Goal: Task Accomplishment & Management: Complete application form

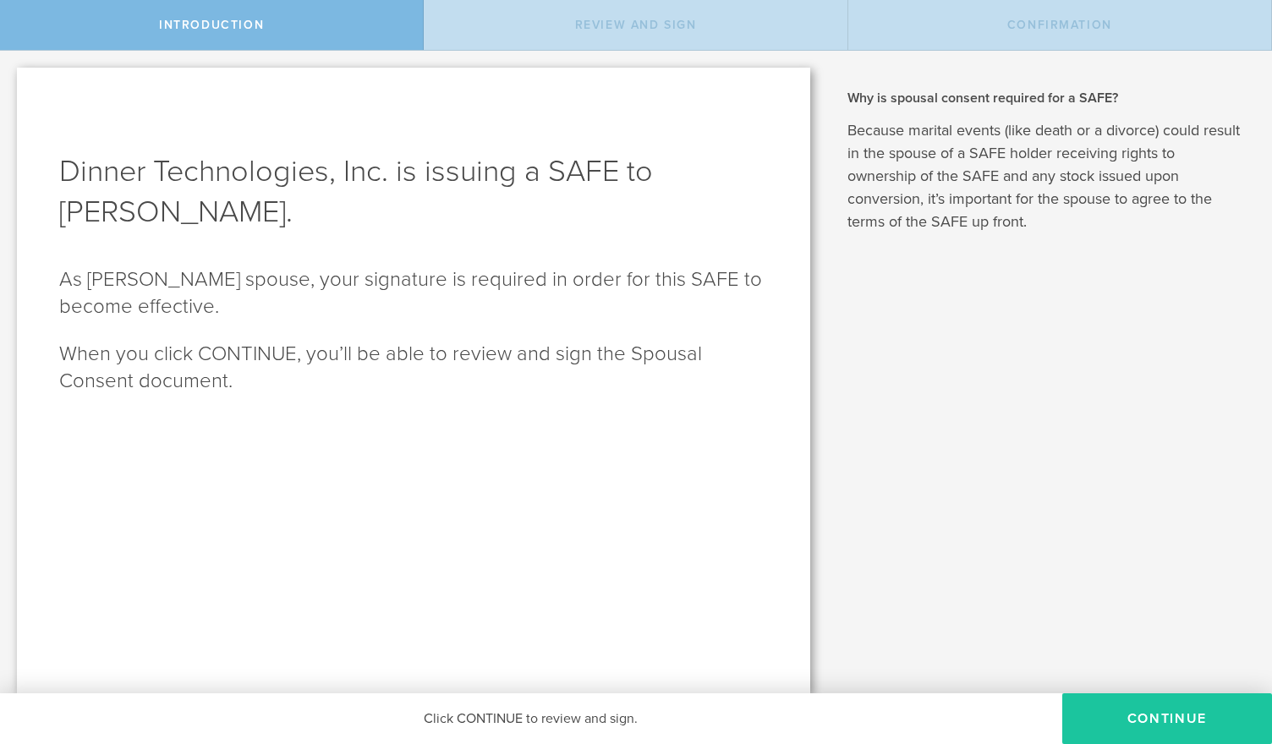
click at [1180, 713] on button "Continue" at bounding box center [1167, 718] width 210 height 51
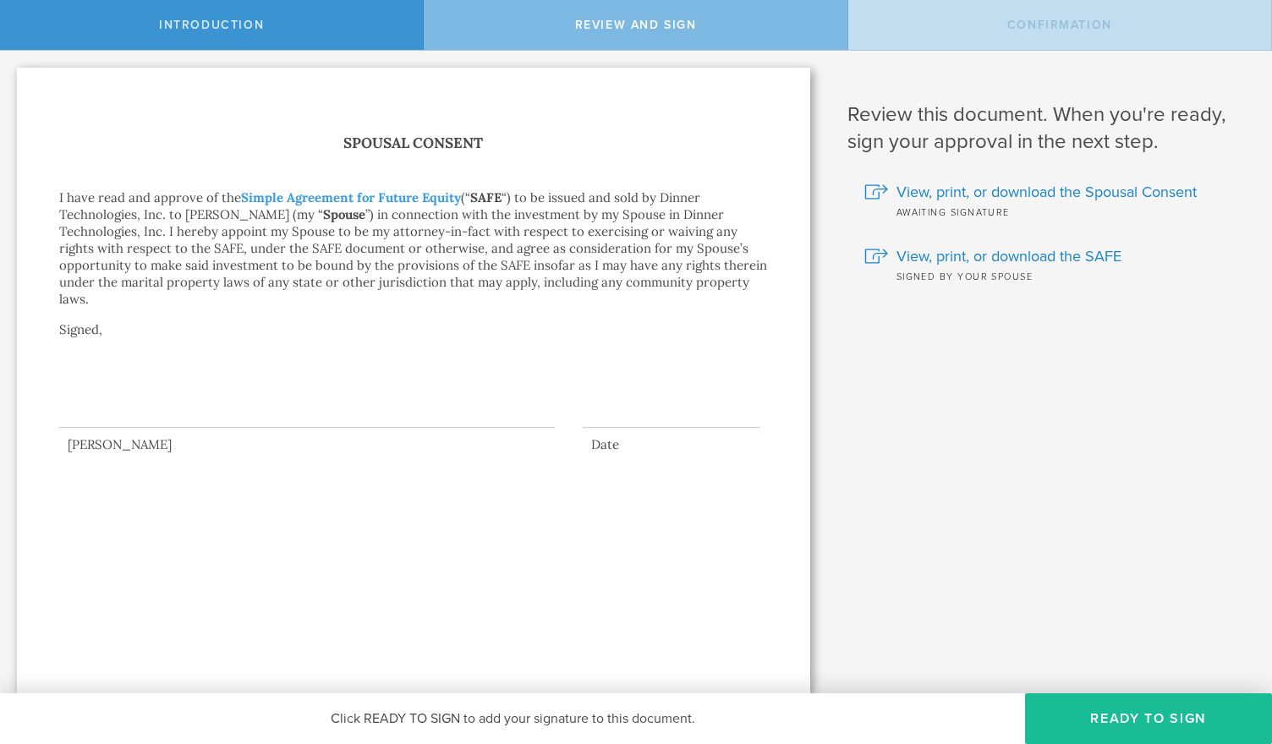
click at [106, 416] on div at bounding box center [307, 394] width 496 height 68
click at [134, 397] on div at bounding box center [307, 394] width 496 height 68
click at [1150, 706] on button "Ready to Sign" at bounding box center [1148, 718] width 247 height 51
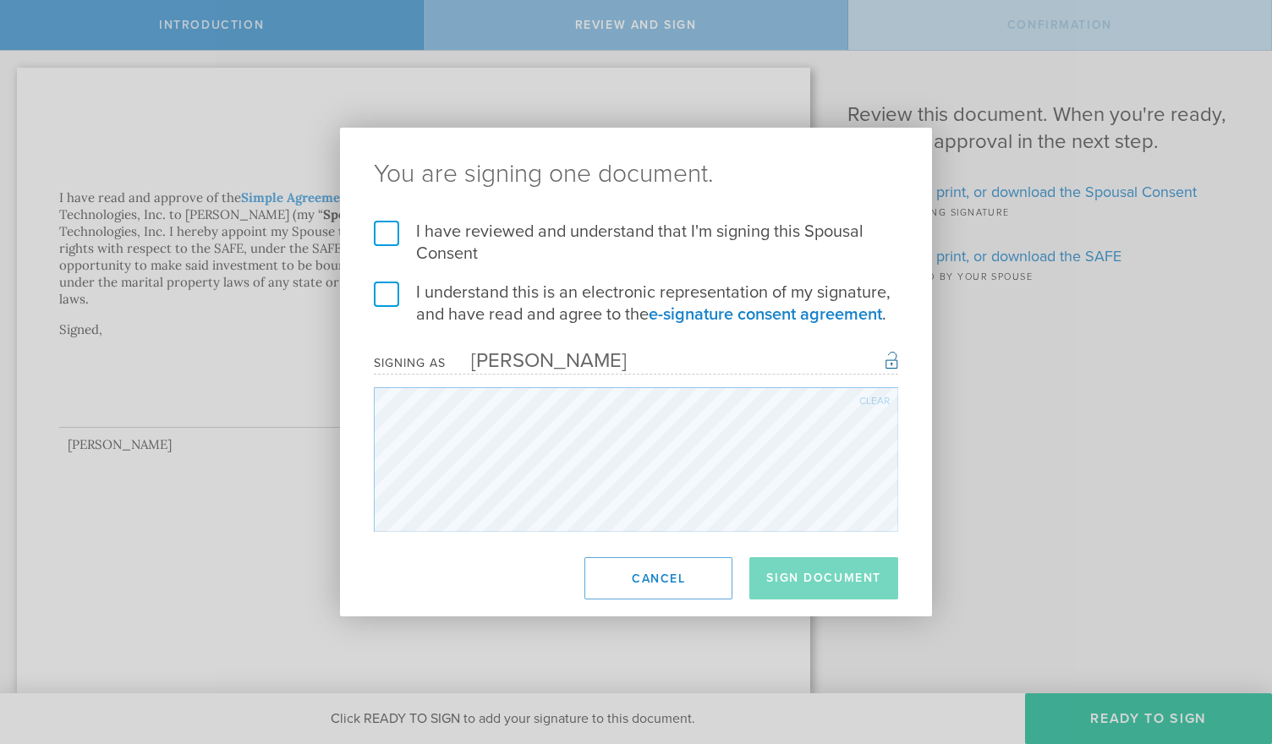
click at [389, 231] on label "I have reviewed and understand that I'm signing this Spousal Consent" at bounding box center [636, 243] width 524 height 44
click at [0, 0] on input "I have reviewed and understand that I'm signing this Spousal Consent" at bounding box center [0, 0] width 0 height 0
click at [381, 293] on label "I understand this is an electronic representation of my signature, and have rea…" at bounding box center [636, 304] width 524 height 44
click at [0, 0] on input "I understand this is an electronic representation of my signature, and have rea…" at bounding box center [0, 0] width 0 height 0
click at [813, 576] on button "Sign Document" at bounding box center [823, 578] width 149 height 42
